Goal: Find specific page/section: Locate a particular part of the current website

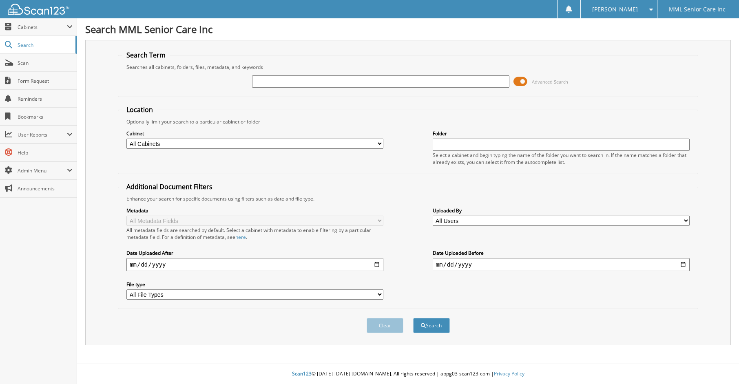
drag, startPoint x: 286, startPoint y: 78, endPoint x: 296, endPoint y: 60, distance: 20.5
click at [286, 78] on input "text" at bounding box center [380, 81] width 257 height 12
type input "Shilove"
click at [413, 318] on button "Search" at bounding box center [431, 325] width 37 height 15
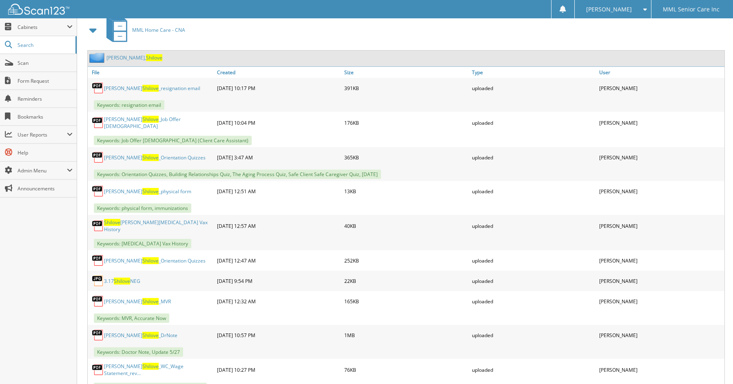
scroll to position [371, 0]
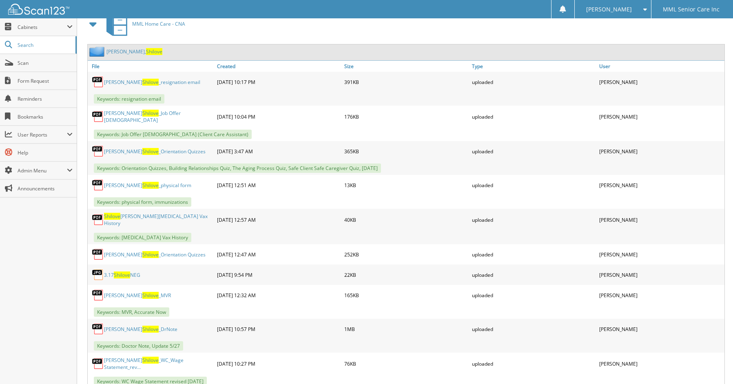
click at [141, 53] on link "[PERSON_NAME], [PERSON_NAME]" at bounding box center [135, 51] width 56 height 7
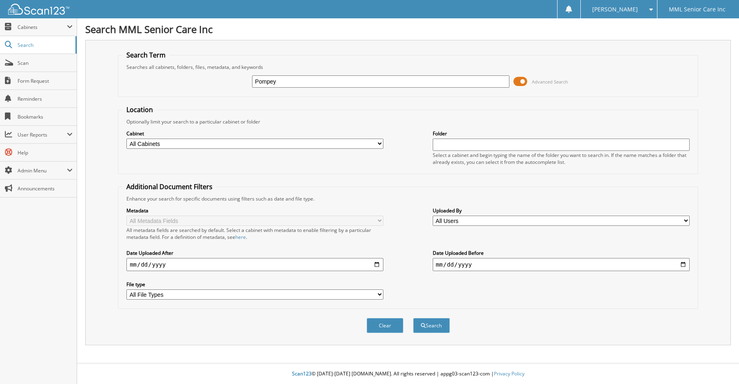
type input "Pompey"
click at [413, 318] on button "Search" at bounding box center [431, 325] width 37 height 15
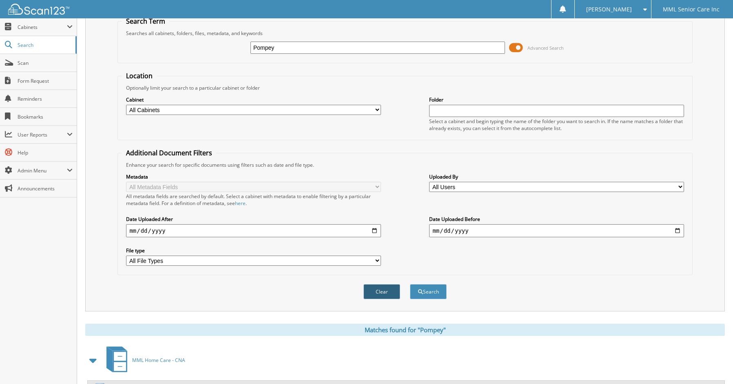
scroll to position [71, 0]
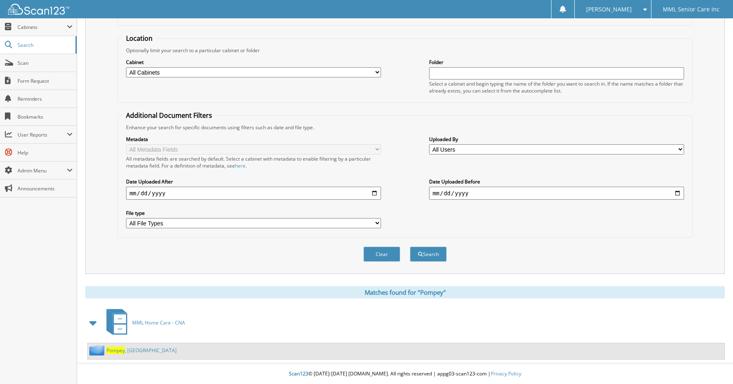
click at [121, 351] on span "Pompey" at bounding box center [116, 350] width 18 height 7
